Goal: Task Accomplishment & Management: Use online tool/utility

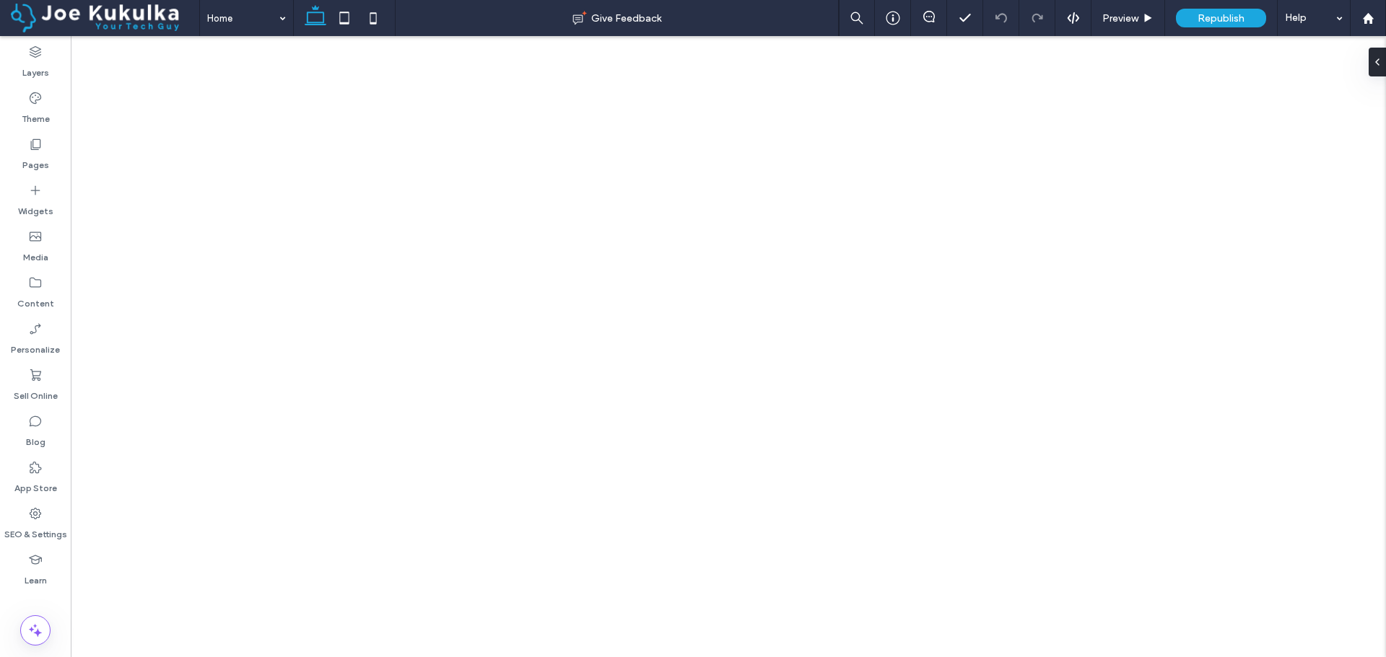
click at [37, 515] on use at bounding box center [36, 514] width 12 height 12
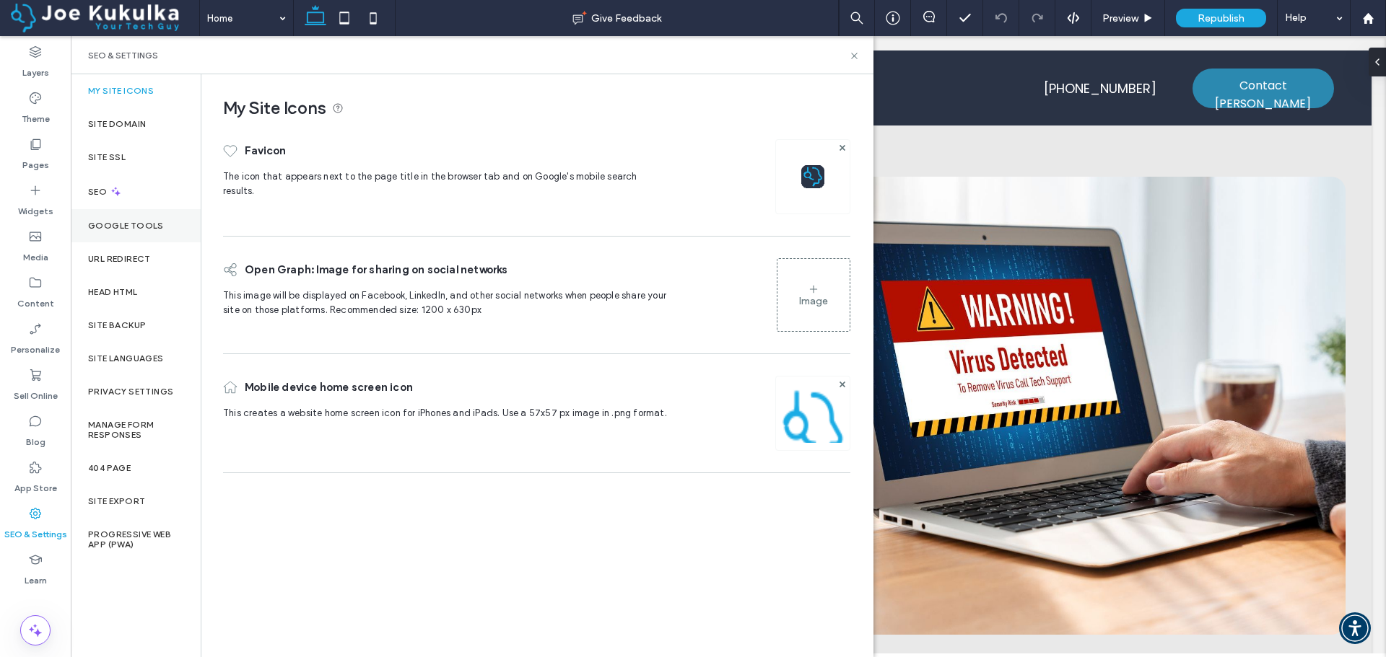
click at [117, 224] on label "Google Tools" at bounding box center [126, 226] width 76 height 10
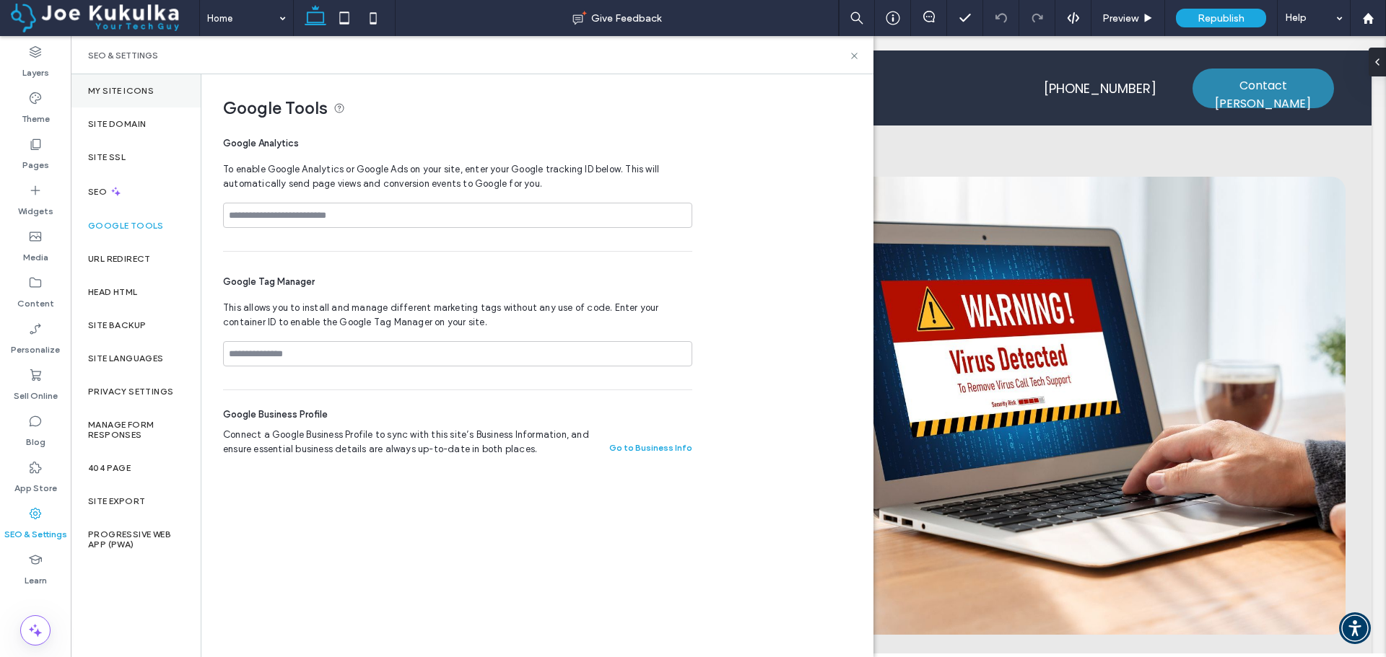
click at [131, 84] on div "My Site Icons" at bounding box center [136, 90] width 130 height 33
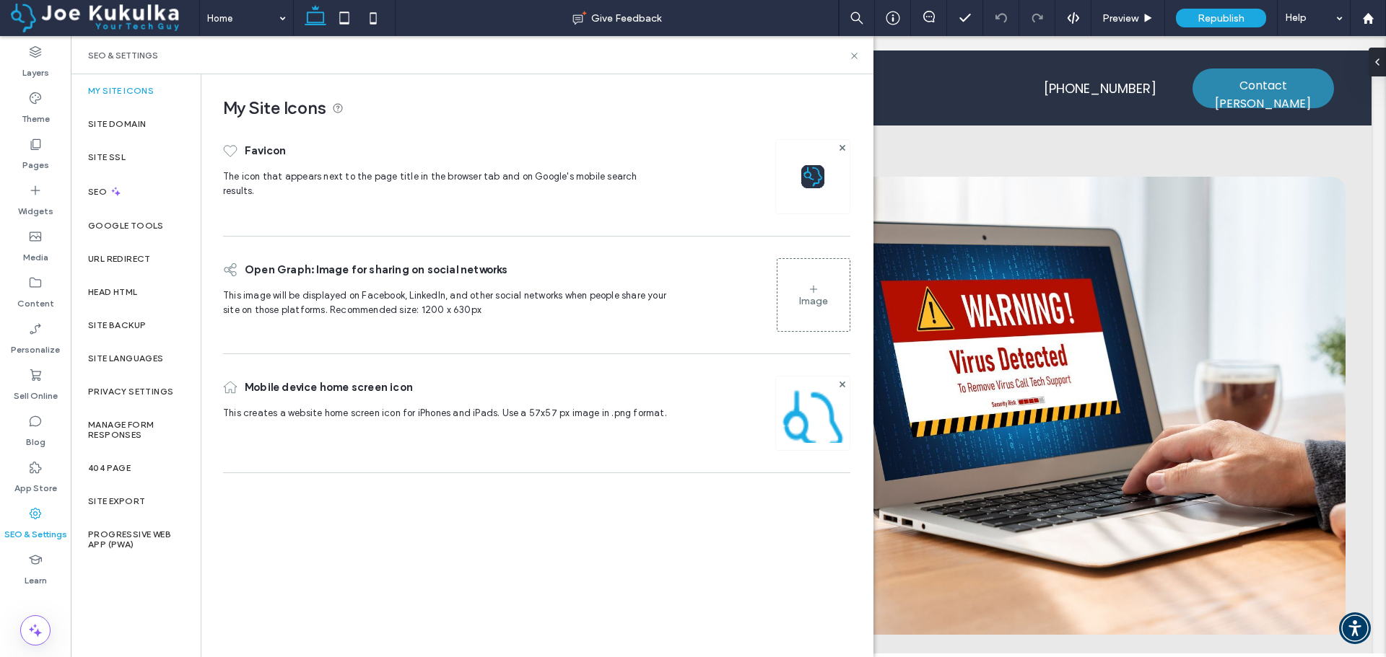
click at [815, 286] on icon at bounding box center [814, 290] width 12 height 12
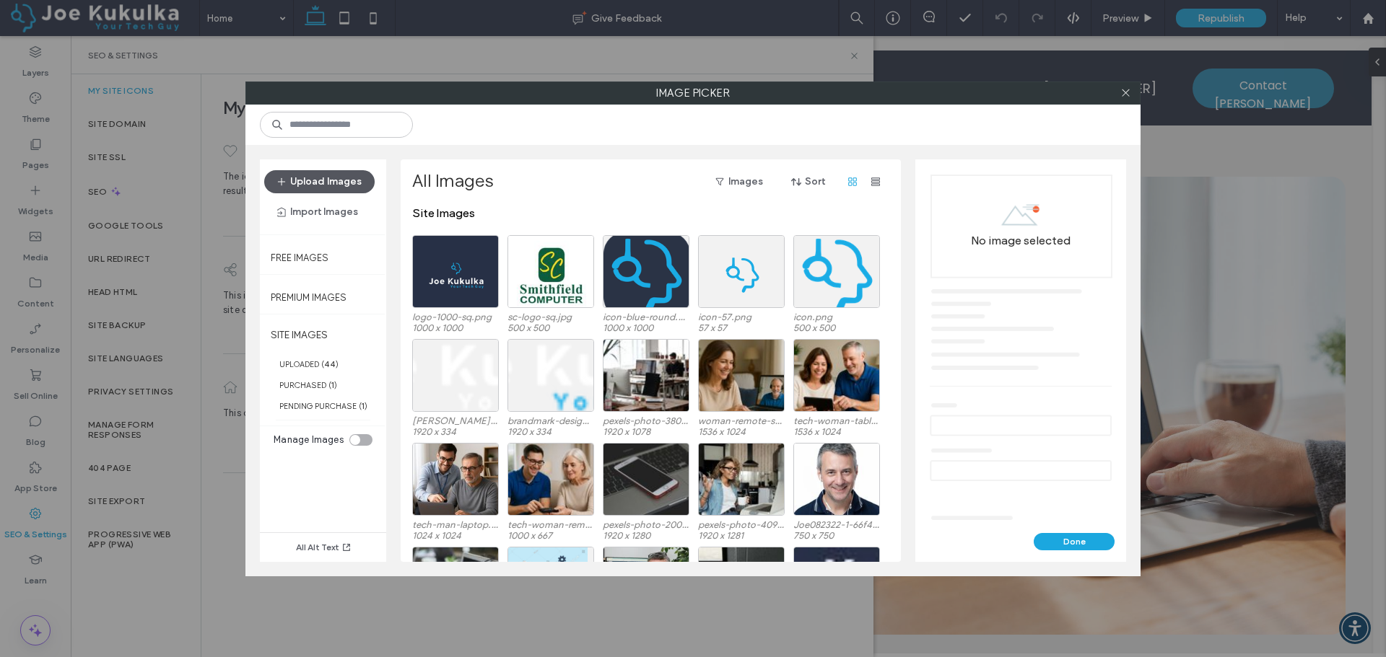
click at [307, 181] on button "Upload Images" at bounding box center [319, 181] width 110 height 23
click at [1122, 93] on icon at bounding box center [1125, 92] width 11 height 11
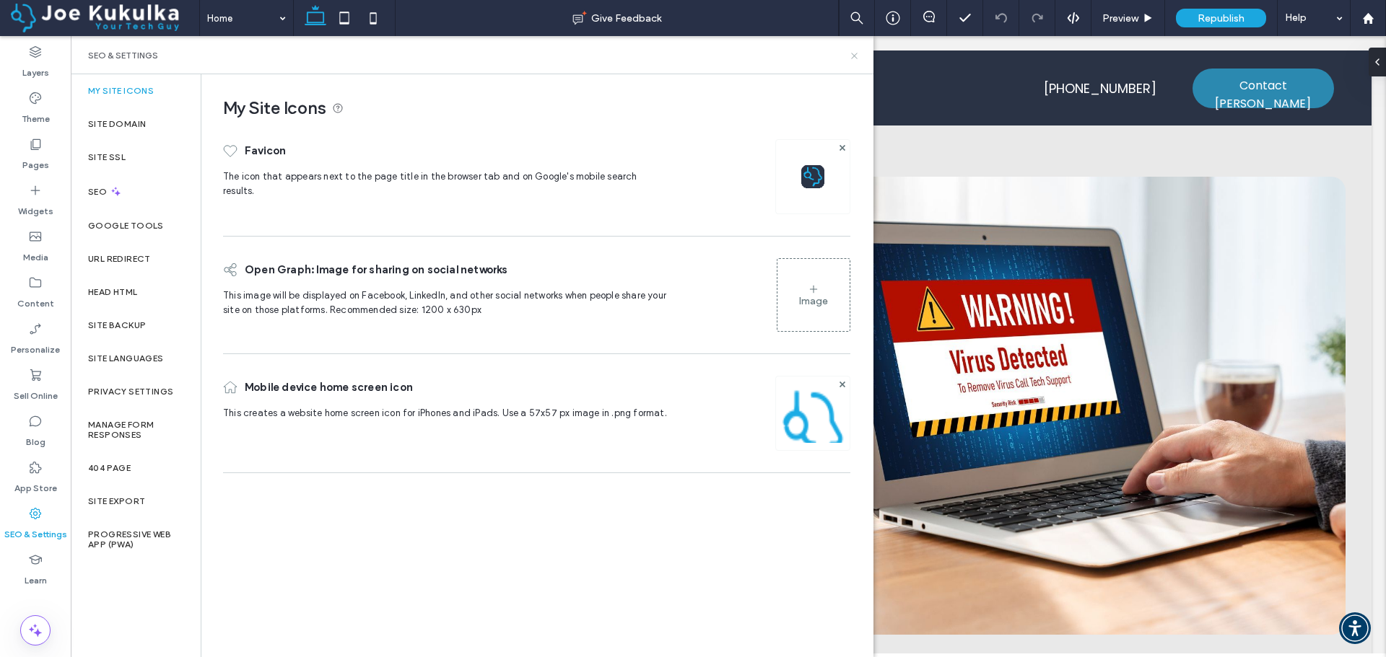
click at [857, 58] on icon at bounding box center [854, 56] width 11 height 11
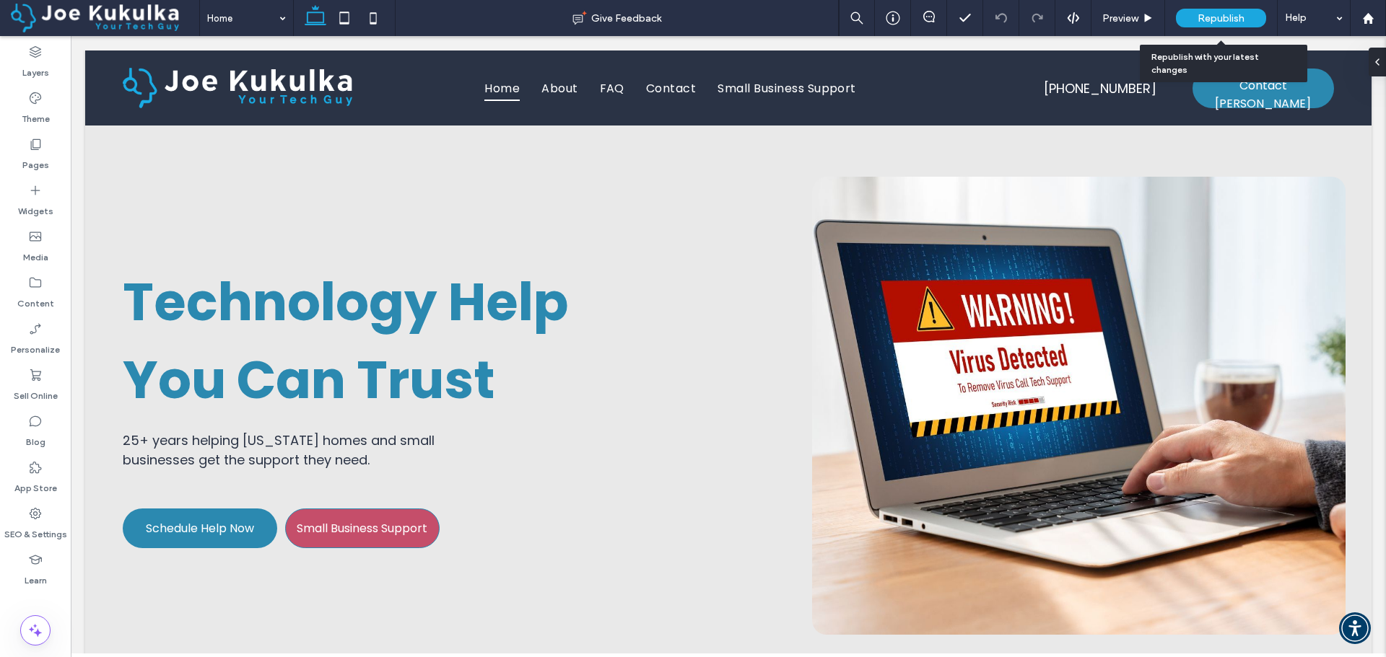
click at [1194, 19] on div "Republish" at bounding box center [1221, 18] width 90 height 19
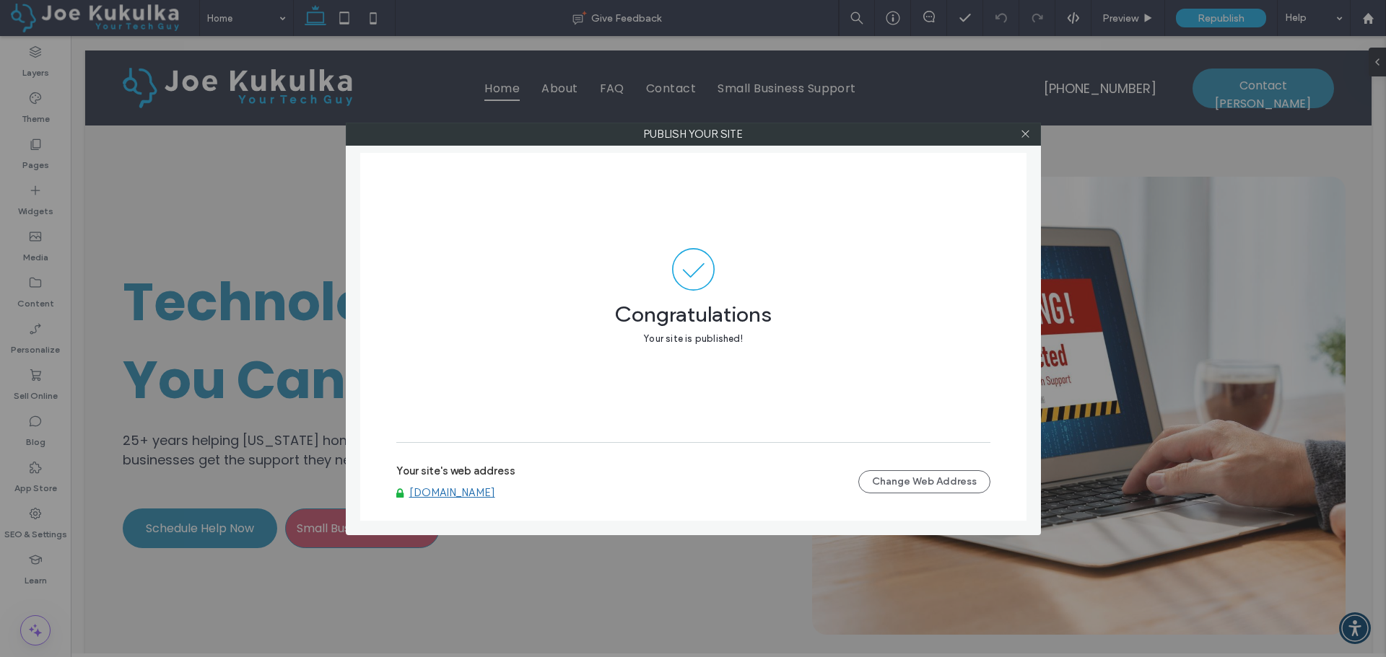
click at [495, 497] on link "[DOMAIN_NAME]" at bounding box center [452, 492] width 86 height 13
drag, startPoint x: 1026, startPoint y: 138, endPoint x: 1002, endPoint y: 101, distance: 43.8
click at [1026, 138] on icon at bounding box center [1025, 133] width 11 height 11
